Goal: Find contact information: Find contact information

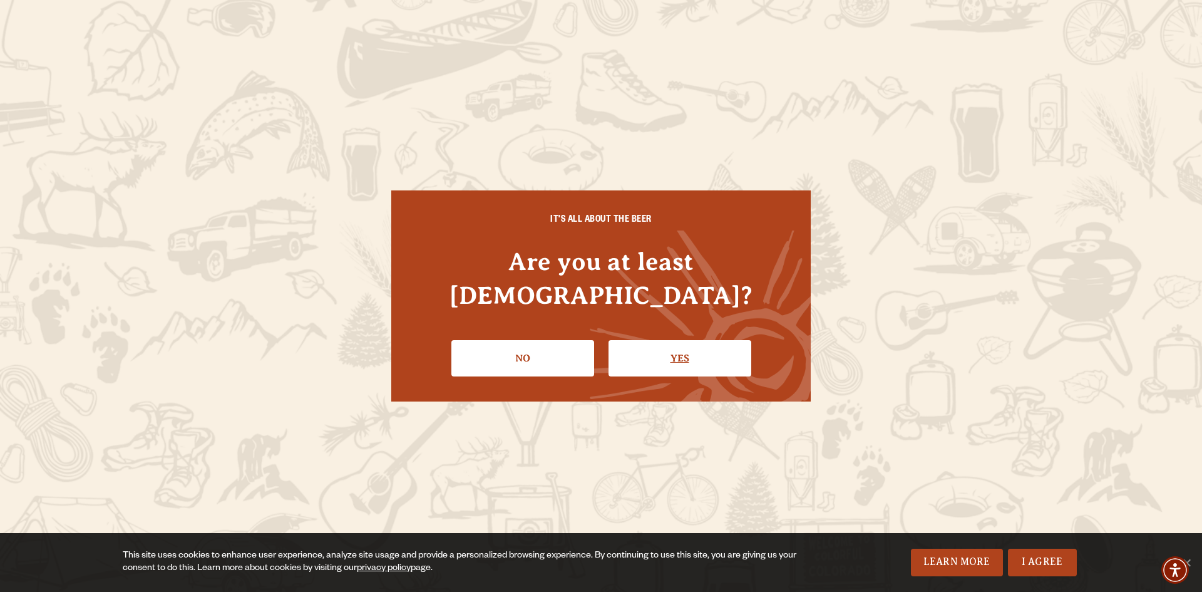
click at [699, 351] on link "Yes" at bounding box center [680, 358] width 143 height 36
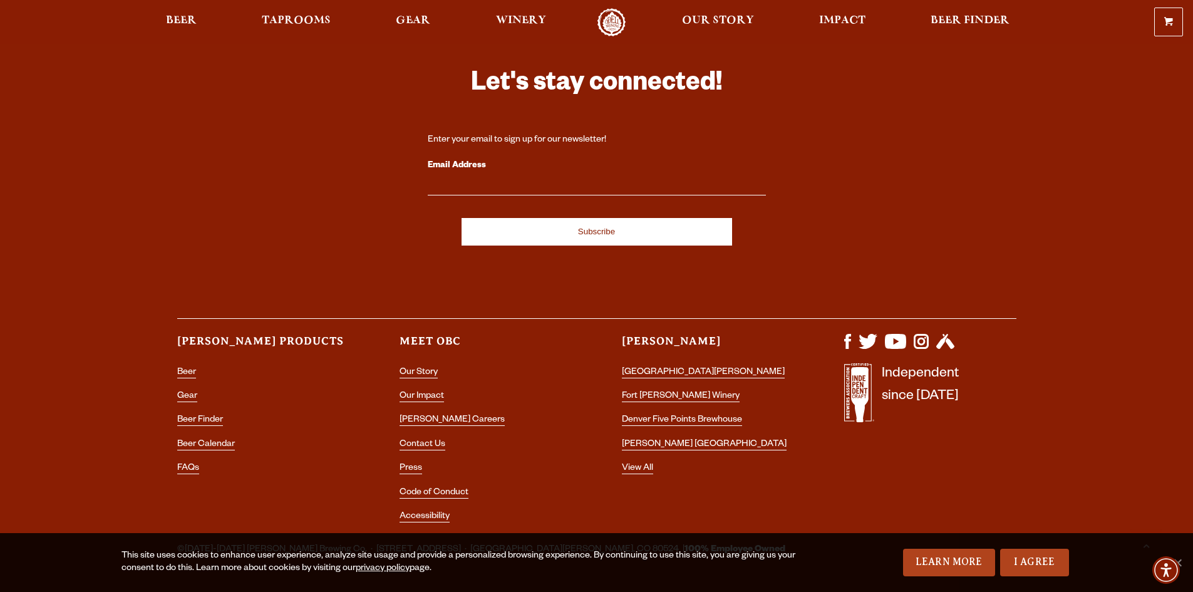
scroll to position [3655, 0]
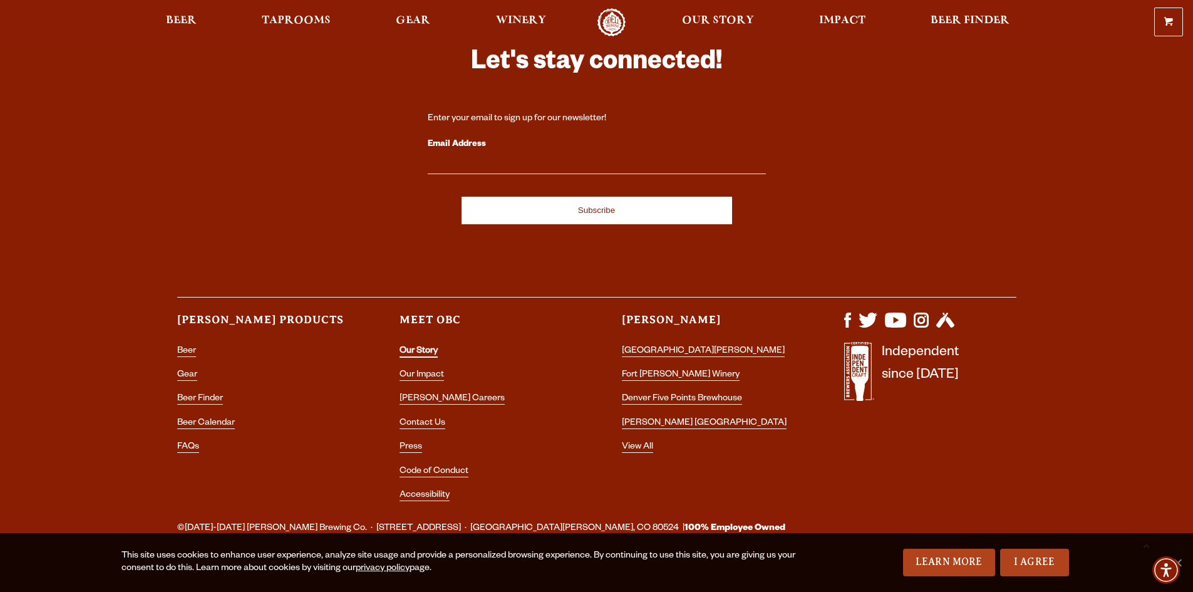
click at [429, 346] on link "Our Story" at bounding box center [418, 351] width 38 height 11
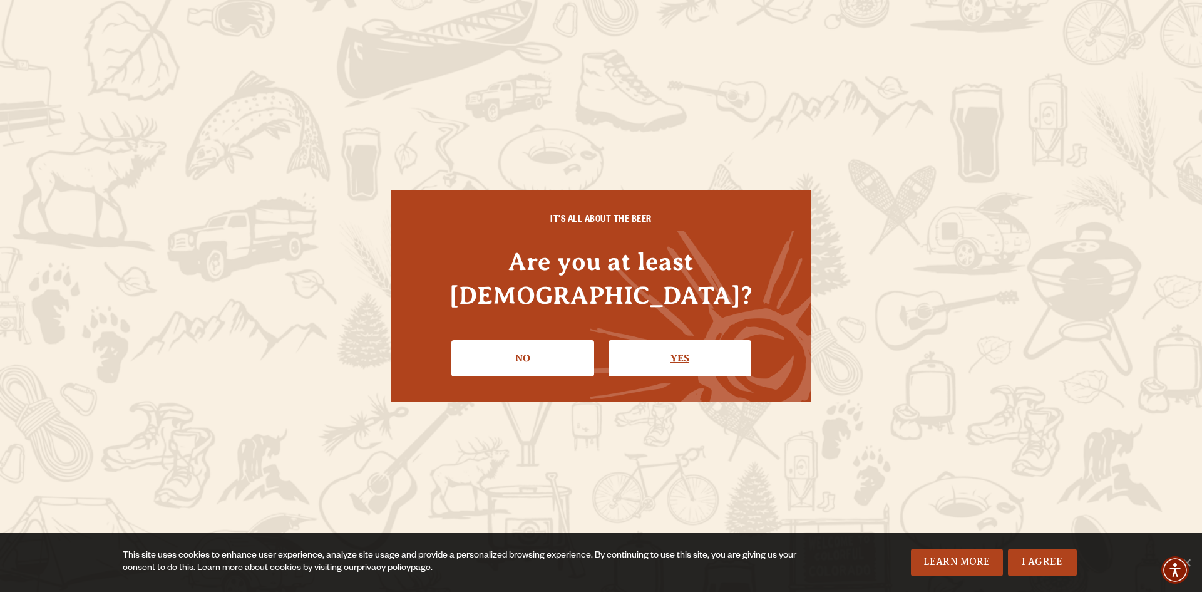
click at [661, 351] on link "Yes" at bounding box center [680, 358] width 143 height 36
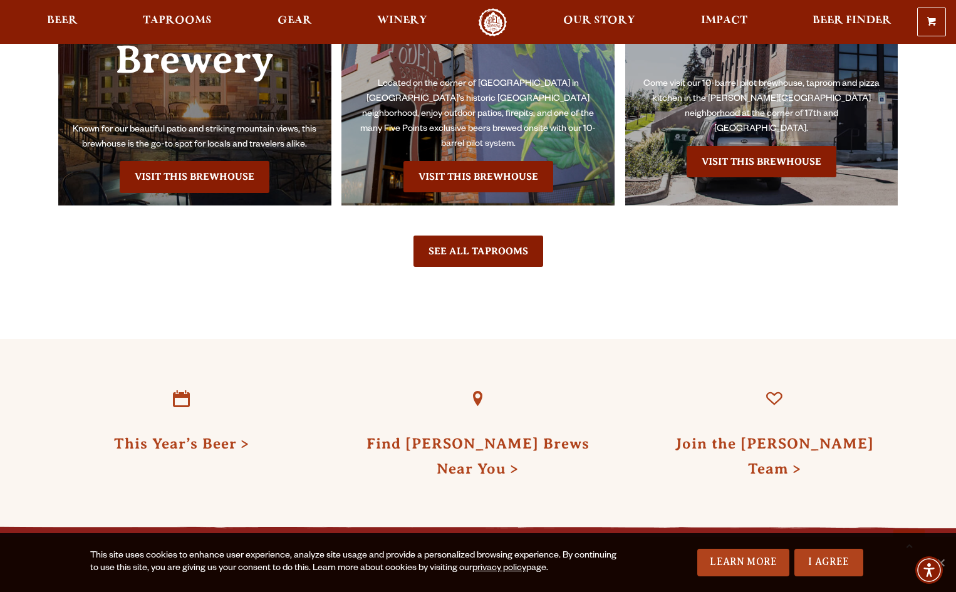
scroll to position [3521, 0]
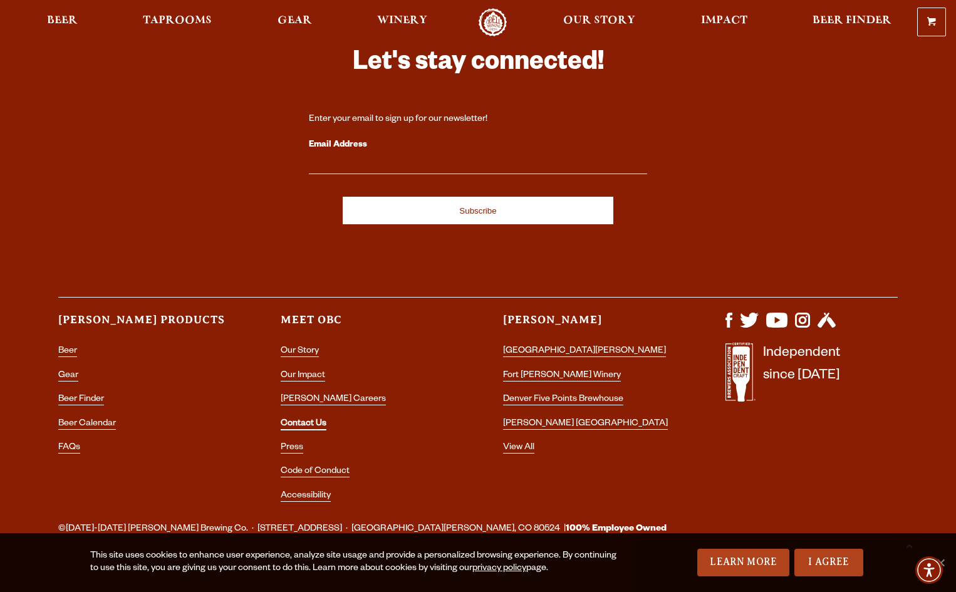
click at [311, 419] on link "Contact Us" at bounding box center [304, 424] width 46 height 11
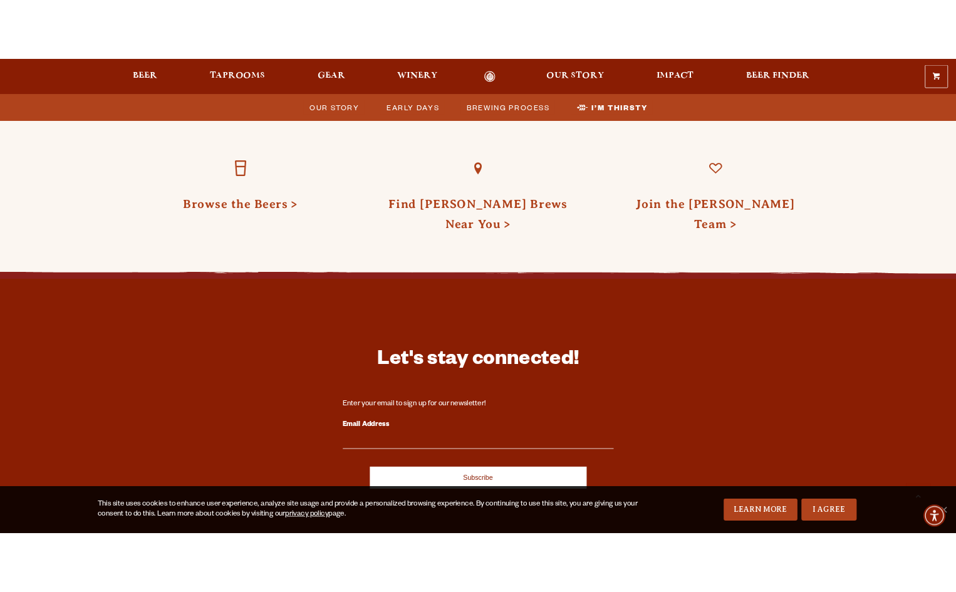
scroll to position [4153, 0]
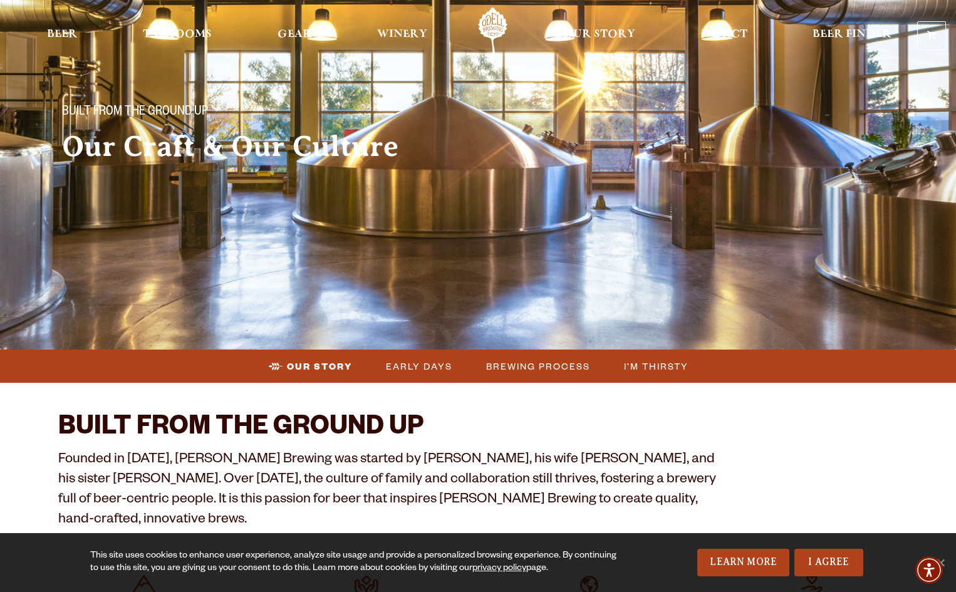
scroll to position [125, 0]
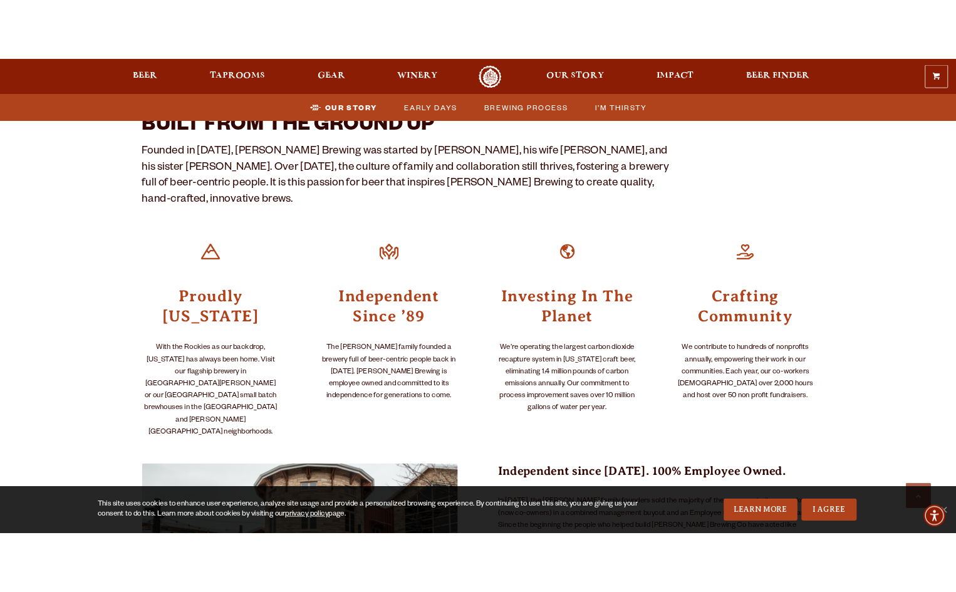
scroll to position [277, 0]
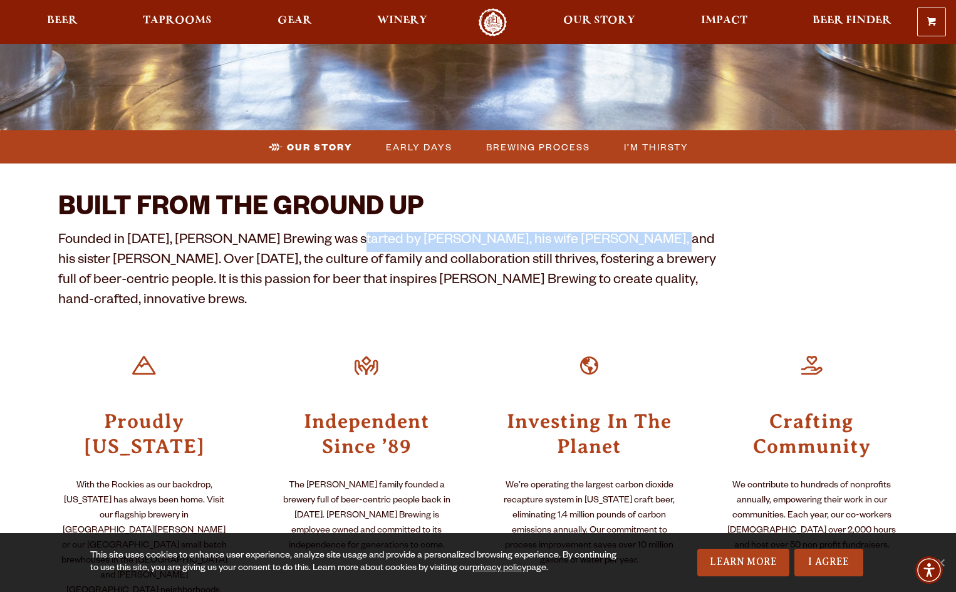
drag, startPoint x: 334, startPoint y: 240, endPoint x: 619, endPoint y: 236, distance: 284.3
click at [619, 236] on p "Founded in 1989, Odell Brewing was started by Doug Odell, his wife Wynne, and h…" at bounding box center [388, 272] width 661 height 80
copy p "Doug Odell, his wife Wynne, and his sister Corkie"
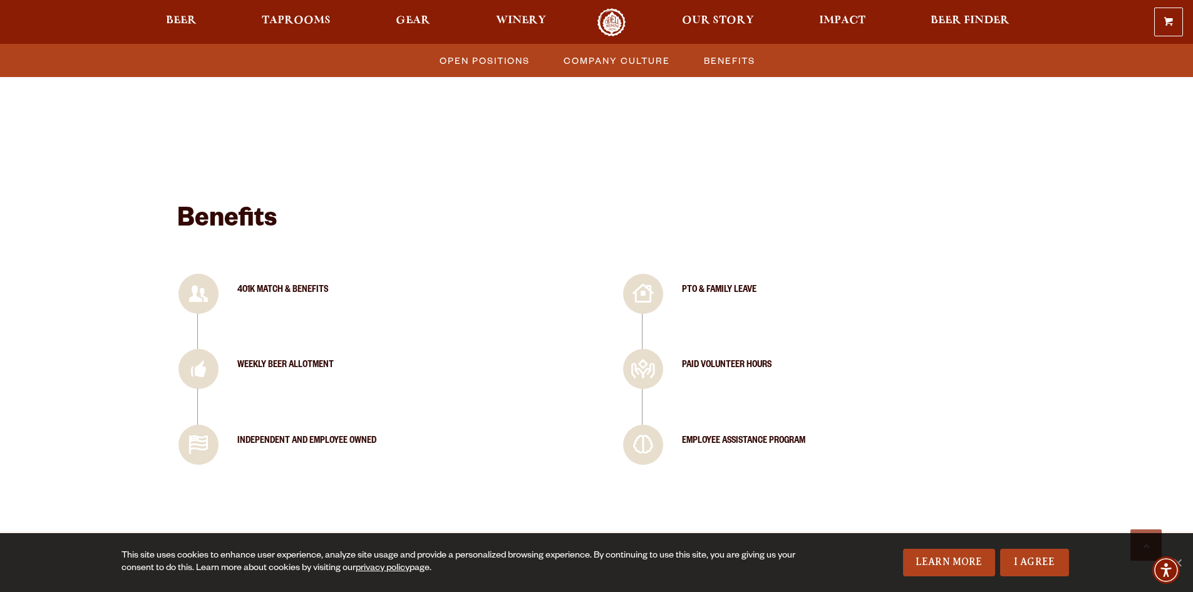
scroll to position [1282, 0]
